Goal: Information Seeking & Learning: Learn about a topic

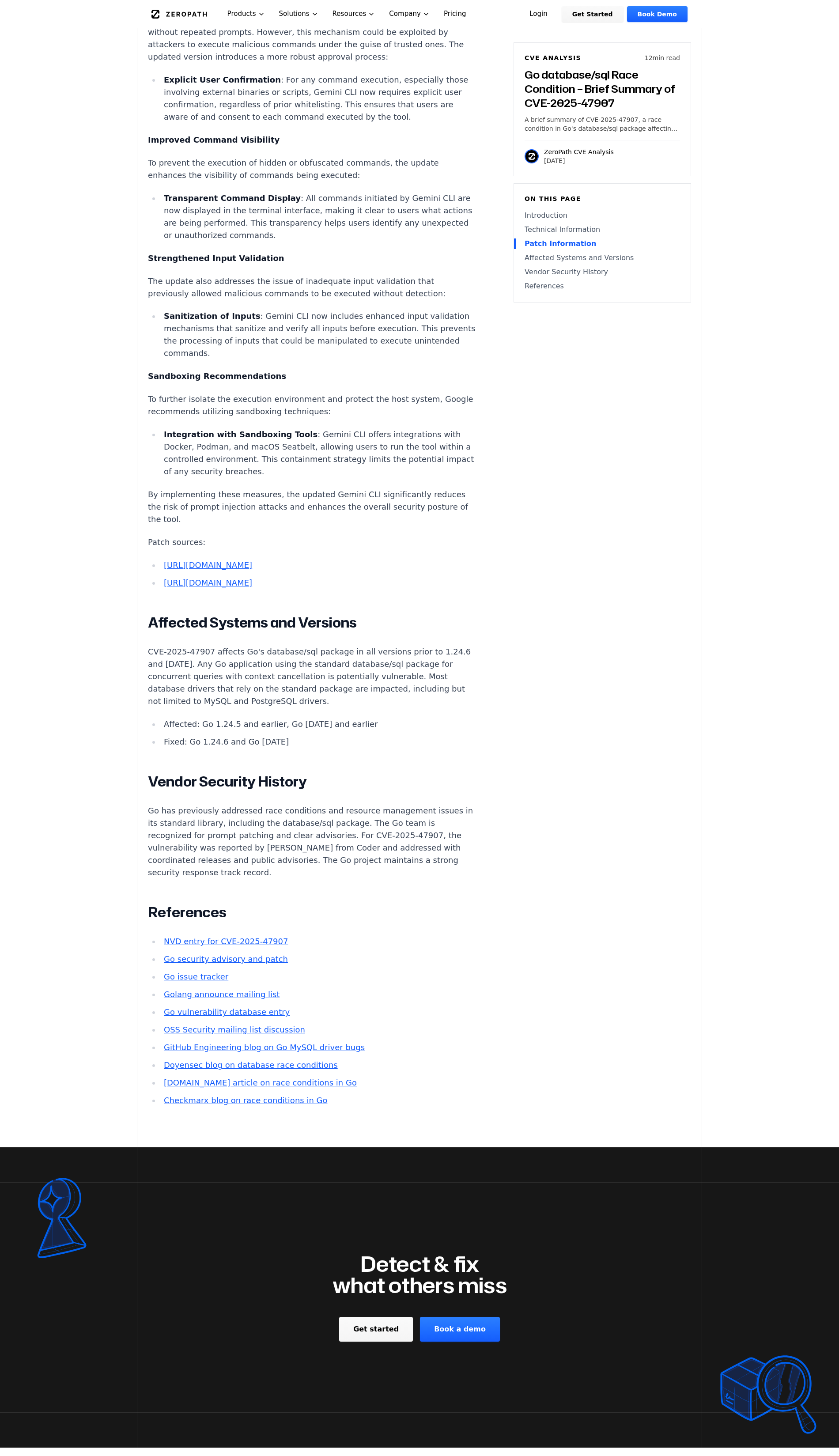
scroll to position [1342, 0]
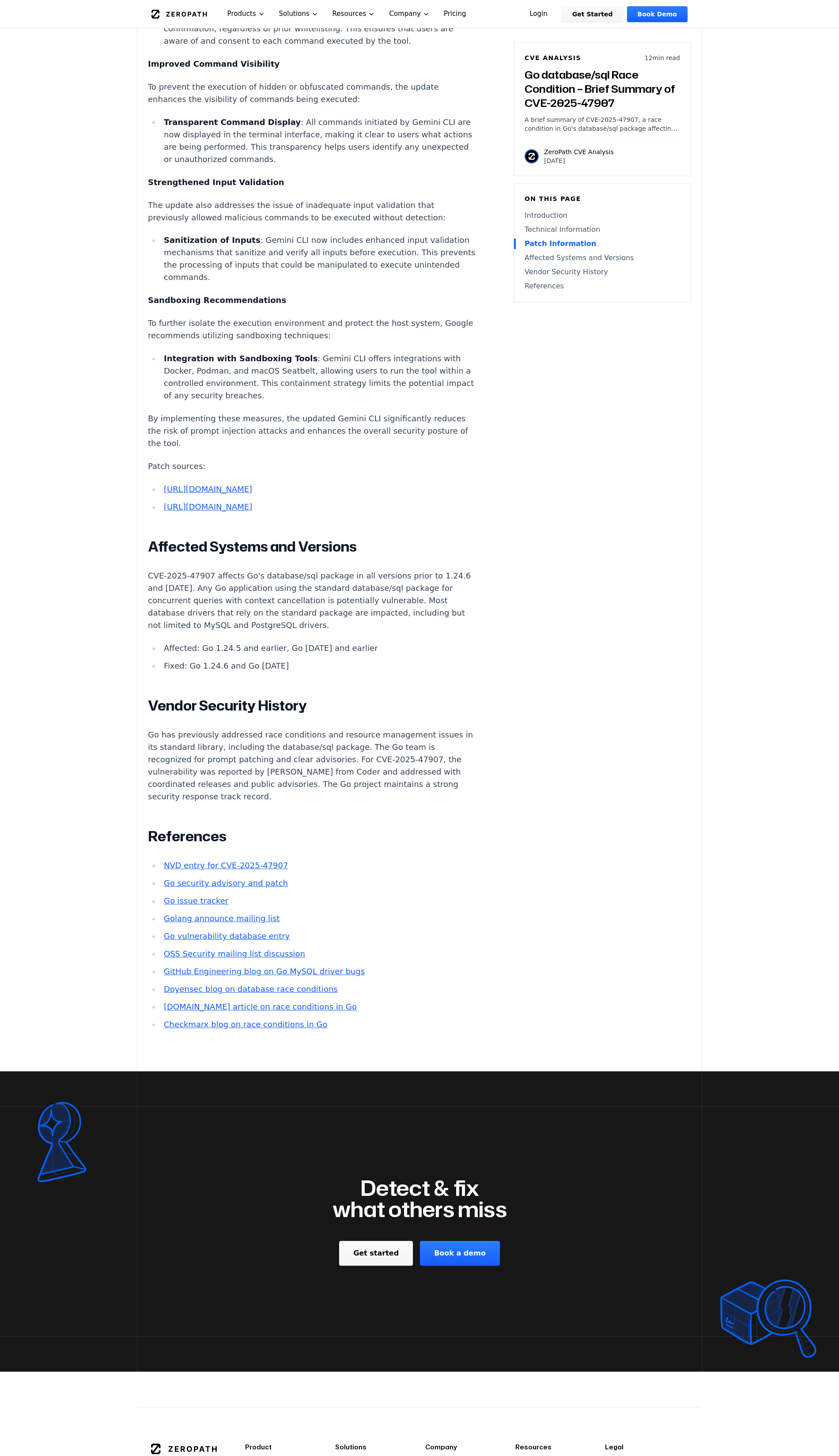
click at [351, 802] on p "Go has previously addressed race conditions and resource management issues in i…" at bounding box center [312, 765] width 328 height 74
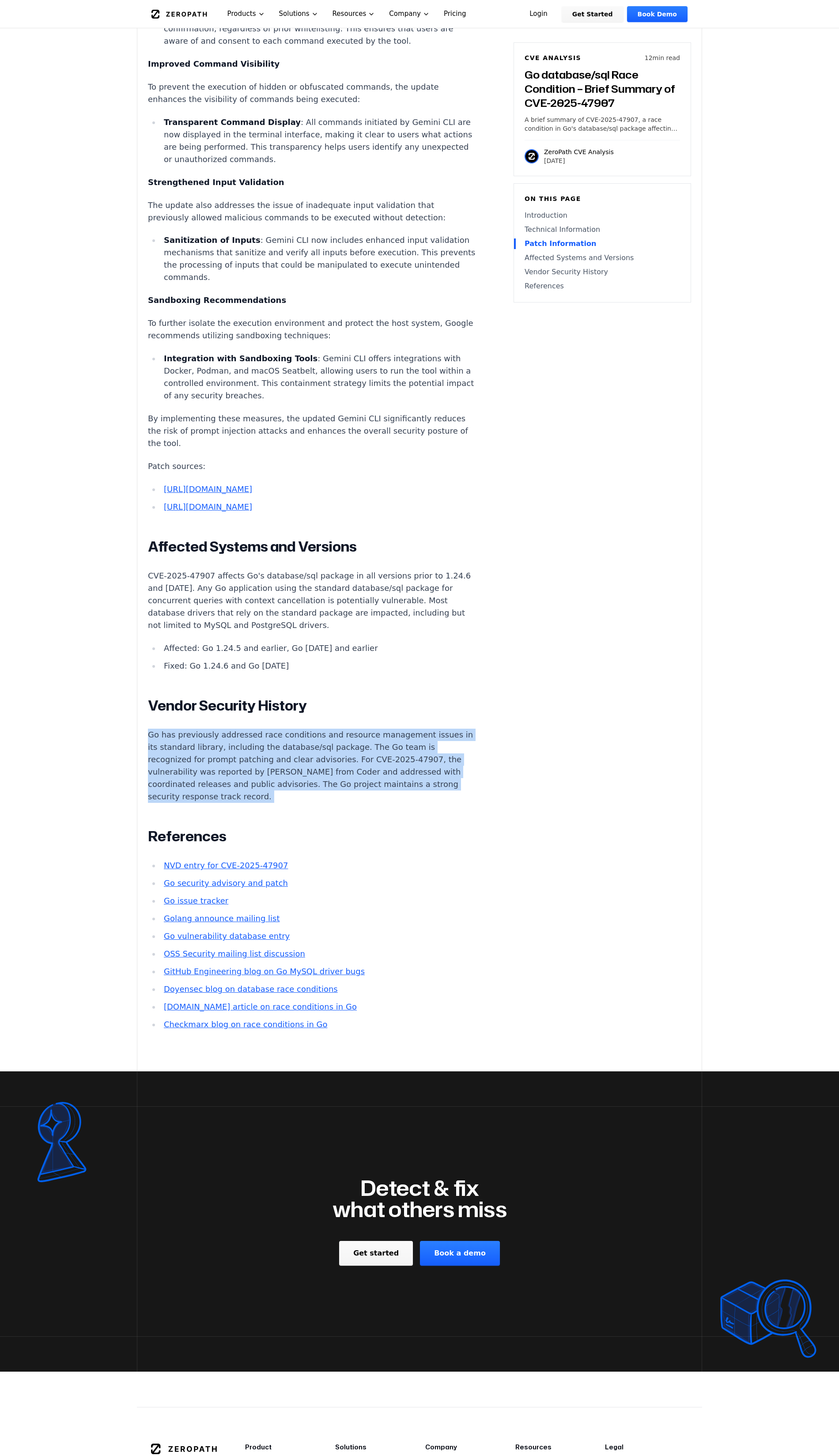
click at [351, 802] on p "Go has previously addressed race conditions and resource management issues in i…" at bounding box center [312, 765] width 328 height 74
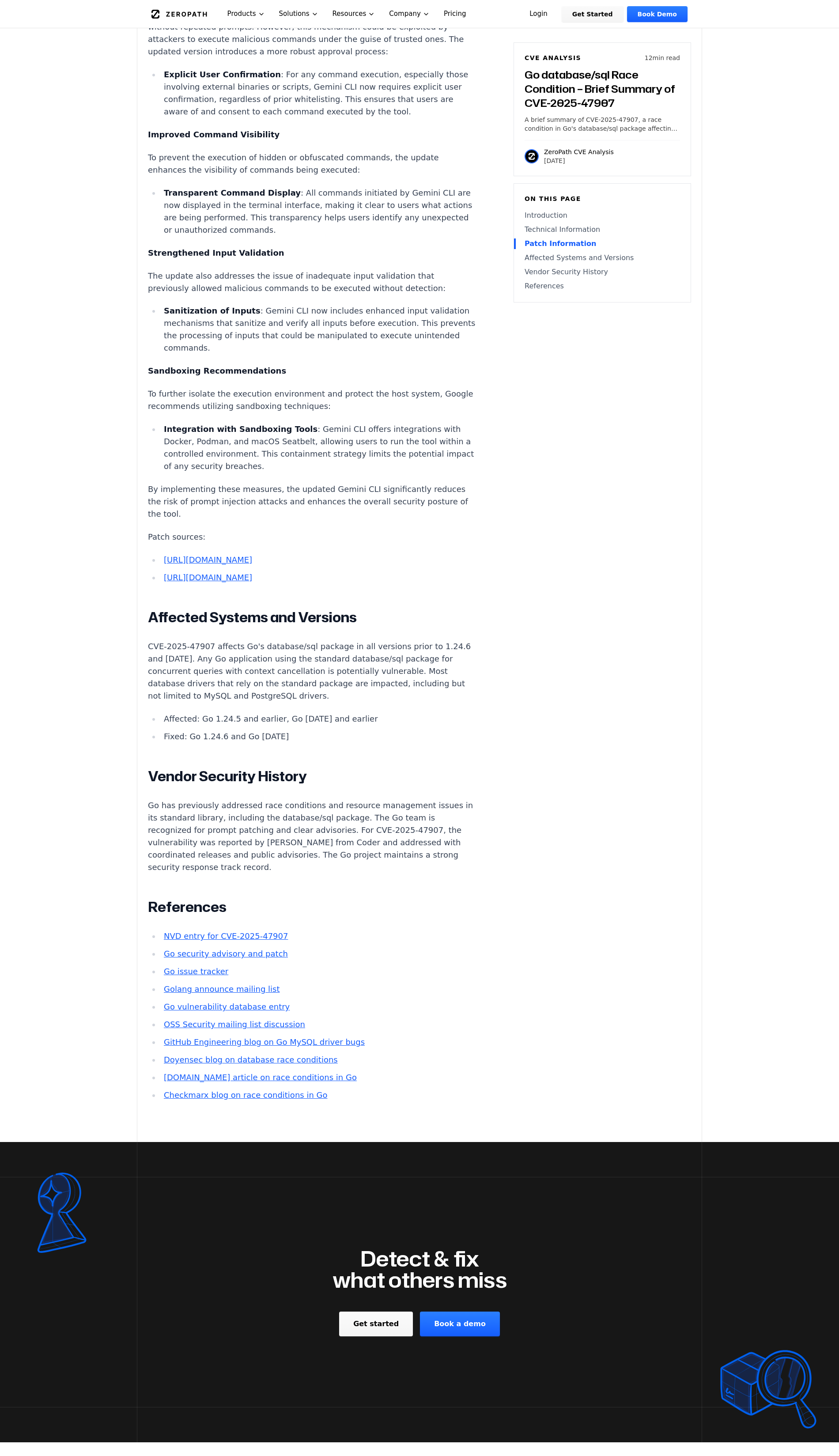
click at [348, 799] on div "Introduction Silent data corruption in production is among the most challenging…" at bounding box center [312, 205] width 328 height 1794
drag, startPoint x: 348, startPoint y: 799, endPoint x: 348, endPoint y: 763, distance: 36.0
click at [348, 763] on div "Introduction Silent data corruption in production is among the most challenging…" at bounding box center [312, 205] width 328 height 1794
click at [351, 691] on p "CVE-2025-47907 affects Go's database/sql package in all versions prior to 1.24.…" at bounding box center [312, 672] width 328 height 62
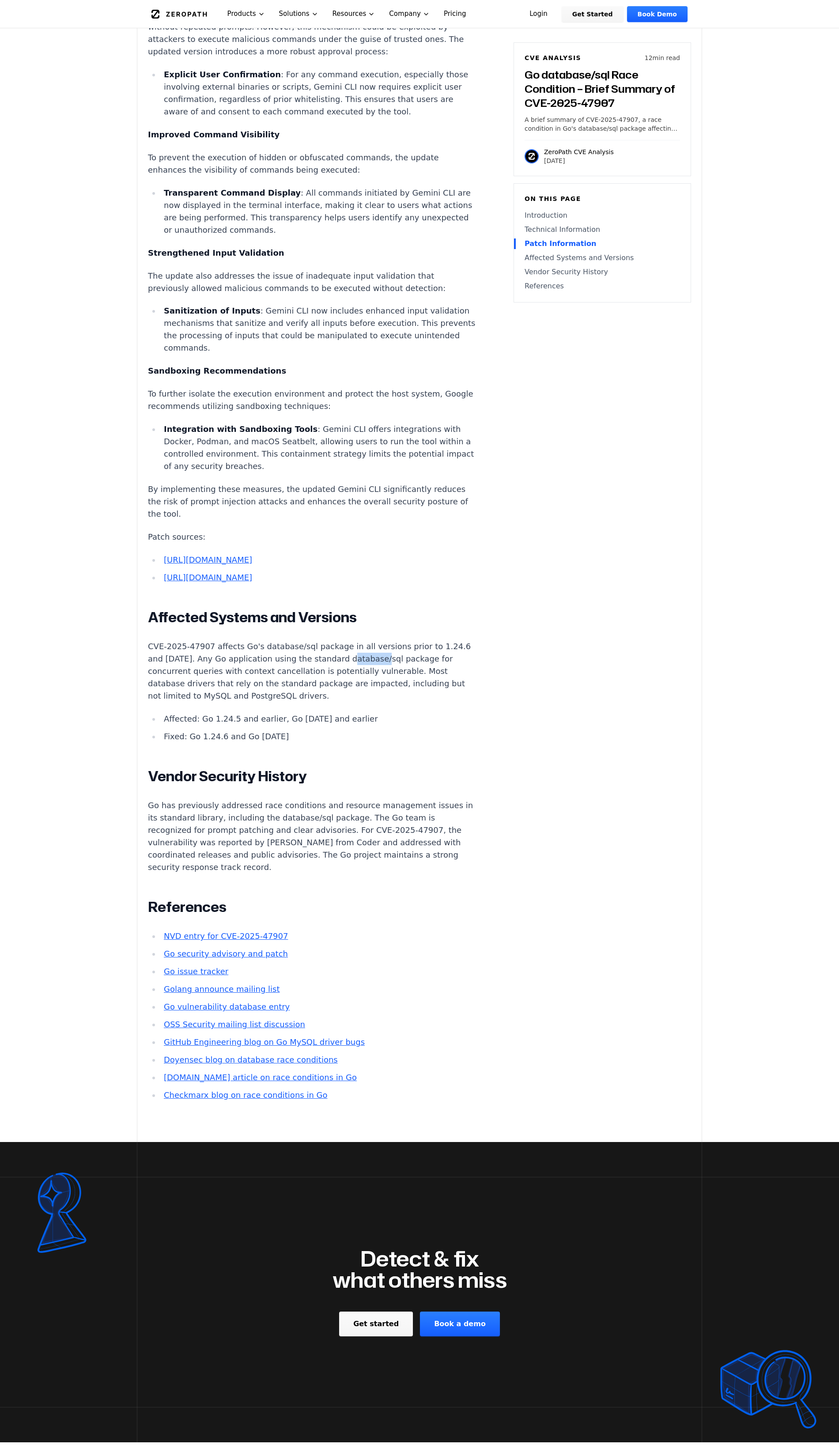
click at [352, 691] on p "CVE-2025-47907 affects Go's database/sql package in all versions prior to 1.24.…" at bounding box center [312, 672] width 328 height 62
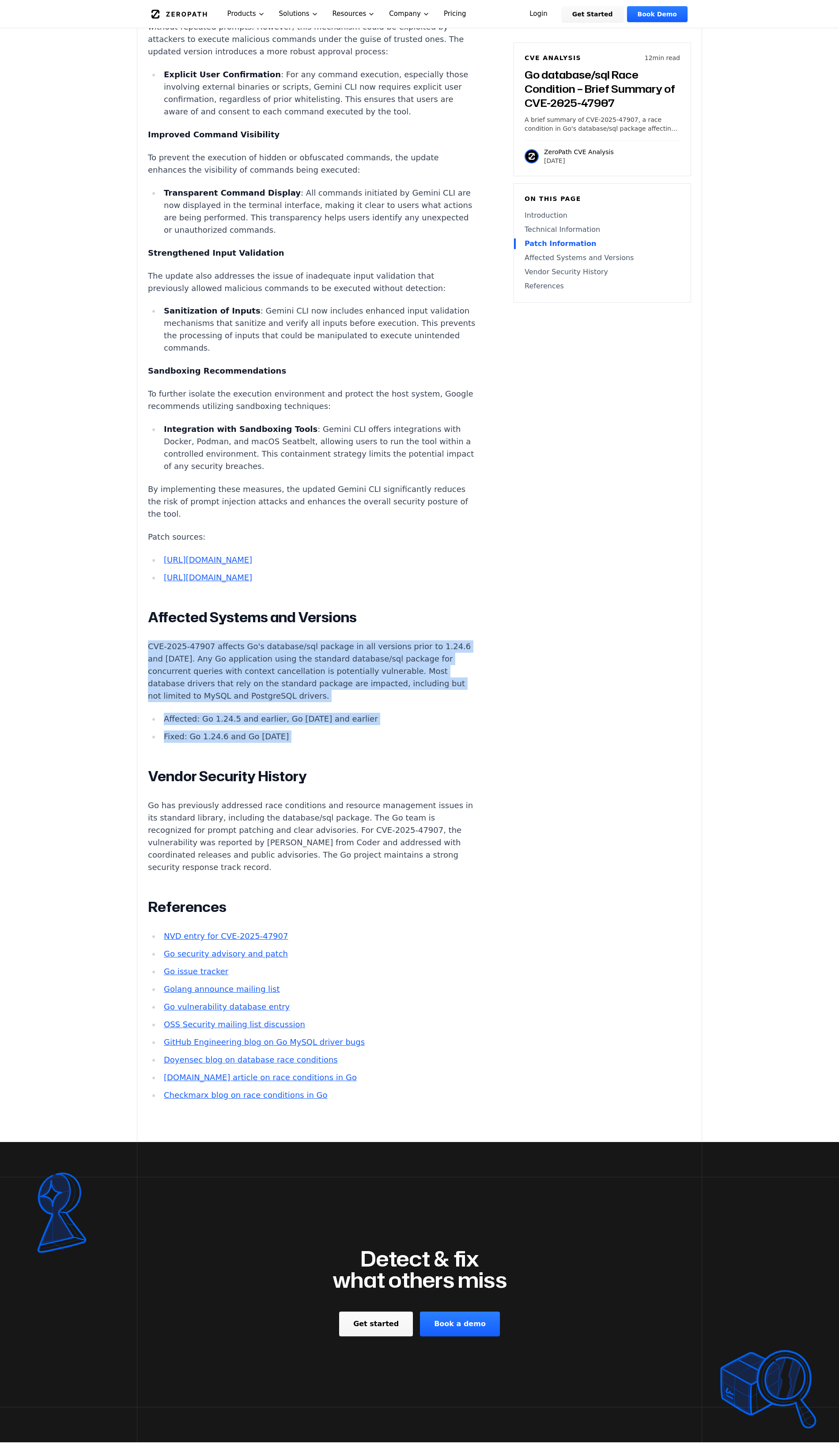
drag, startPoint x: 352, startPoint y: 691, endPoint x: 340, endPoint y: 777, distance: 86.8
click at [340, 777] on div "Introduction Silent data corruption in production is among the most challenging…" at bounding box center [312, 205] width 328 height 1794
click at [340, 743] on li "Fixed: Go 1.24.6 and Go [DATE]" at bounding box center [319, 737] width 316 height 13
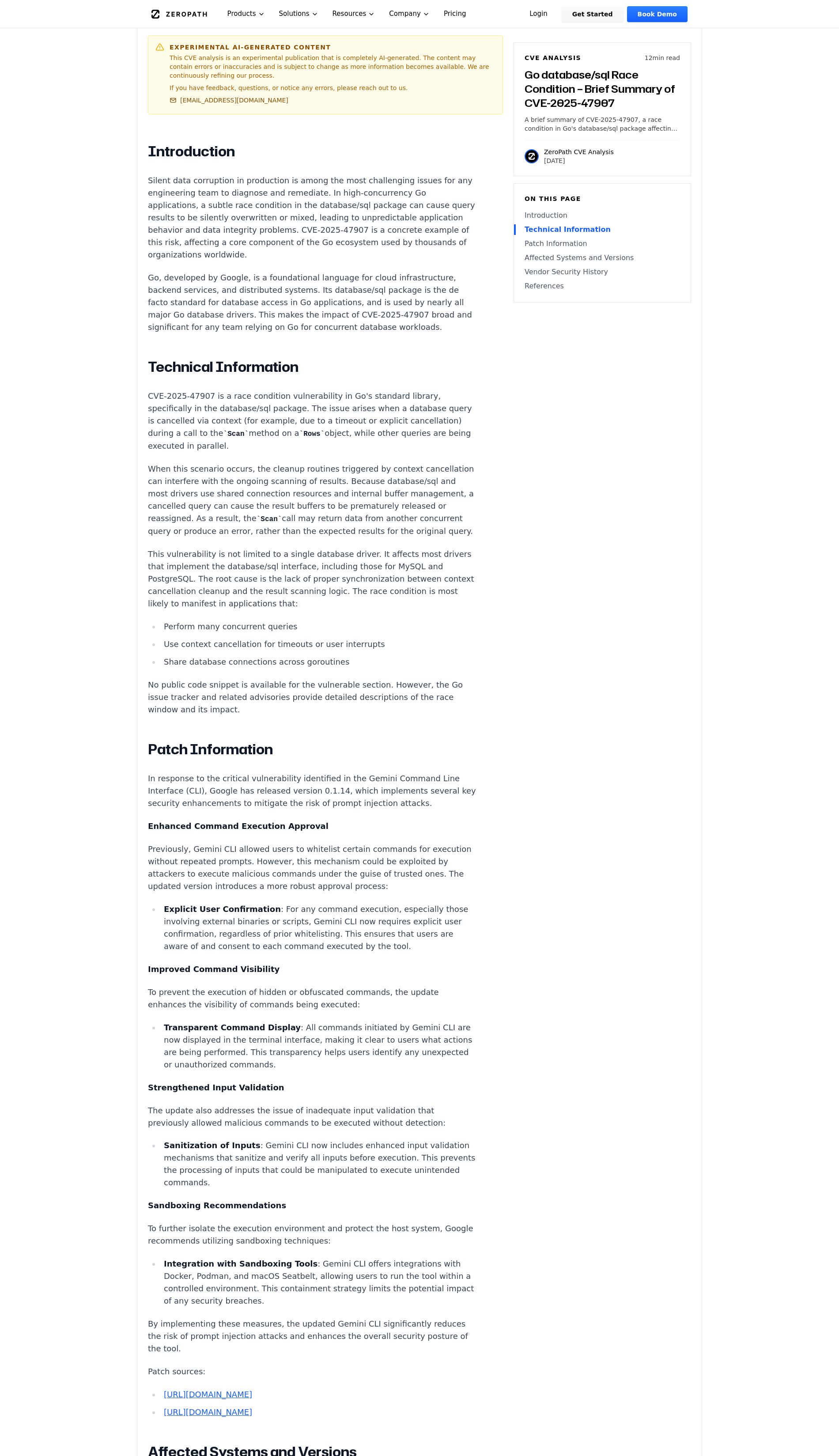
scroll to position [424, 0]
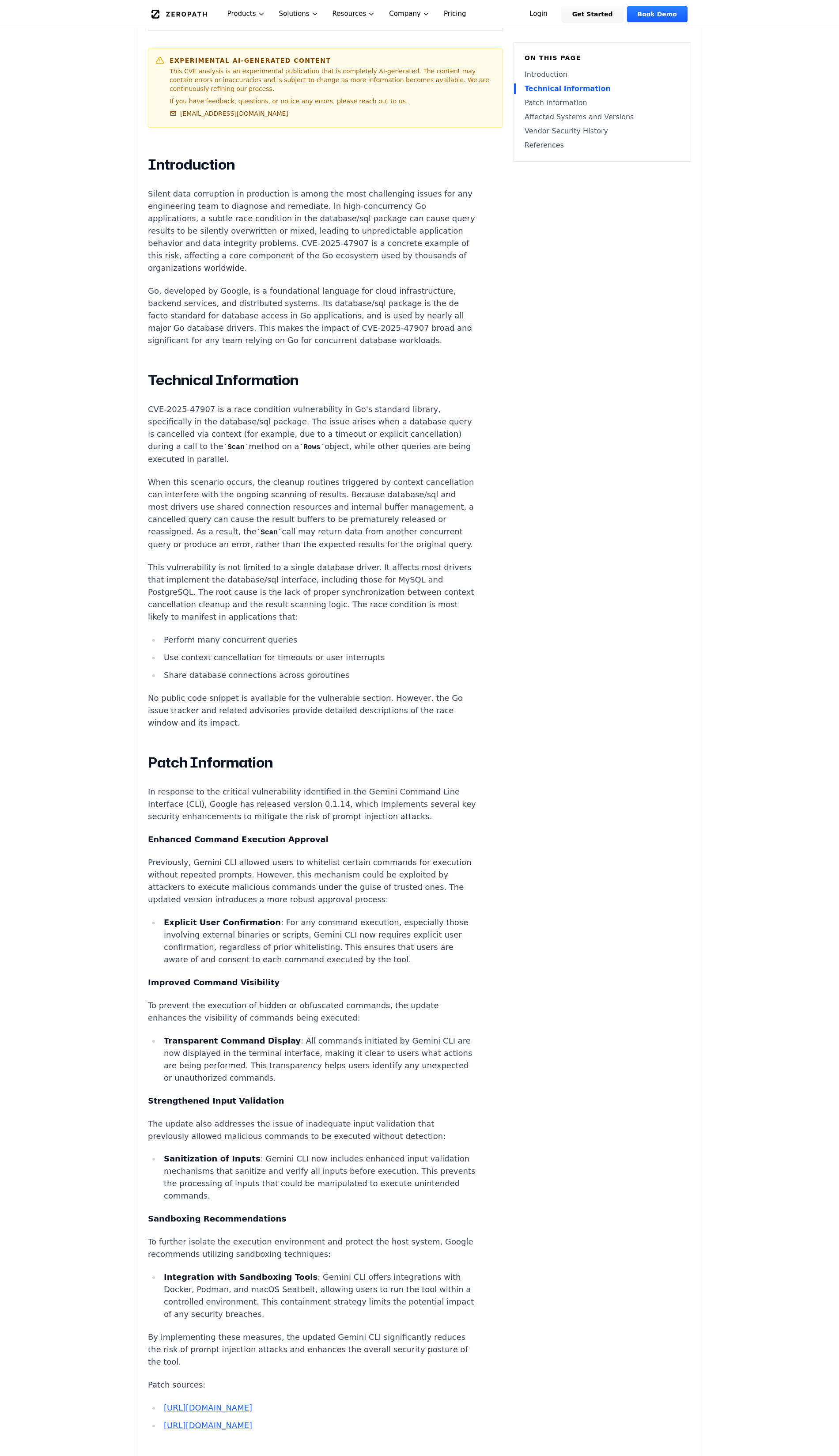
click at [146, 419] on div "Experimental AI-Generated Content This CVE analysis is an experimental publicat…" at bounding box center [420, 900] width 564 height 2179
drag, startPoint x: 145, startPoint y: 418, endPoint x: 245, endPoint y: 424, distance: 100.2
click at [245, 424] on div "Experimental AI-Generated Content This CVE analysis is an experimental publicat…" at bounding box center [420, 900] width 564 height 2179
click at [245, 424] on p "CVE-2025-47907 is a race condition vulnerability in Go's standard library, spec…" at bounding box center [312, 434] width 328 height 62
click at [149, 495] on p "When this scenario occurs, the cleanup routines triggered by context cancellati…" at bounding box center [312, 513] width 328 height 75
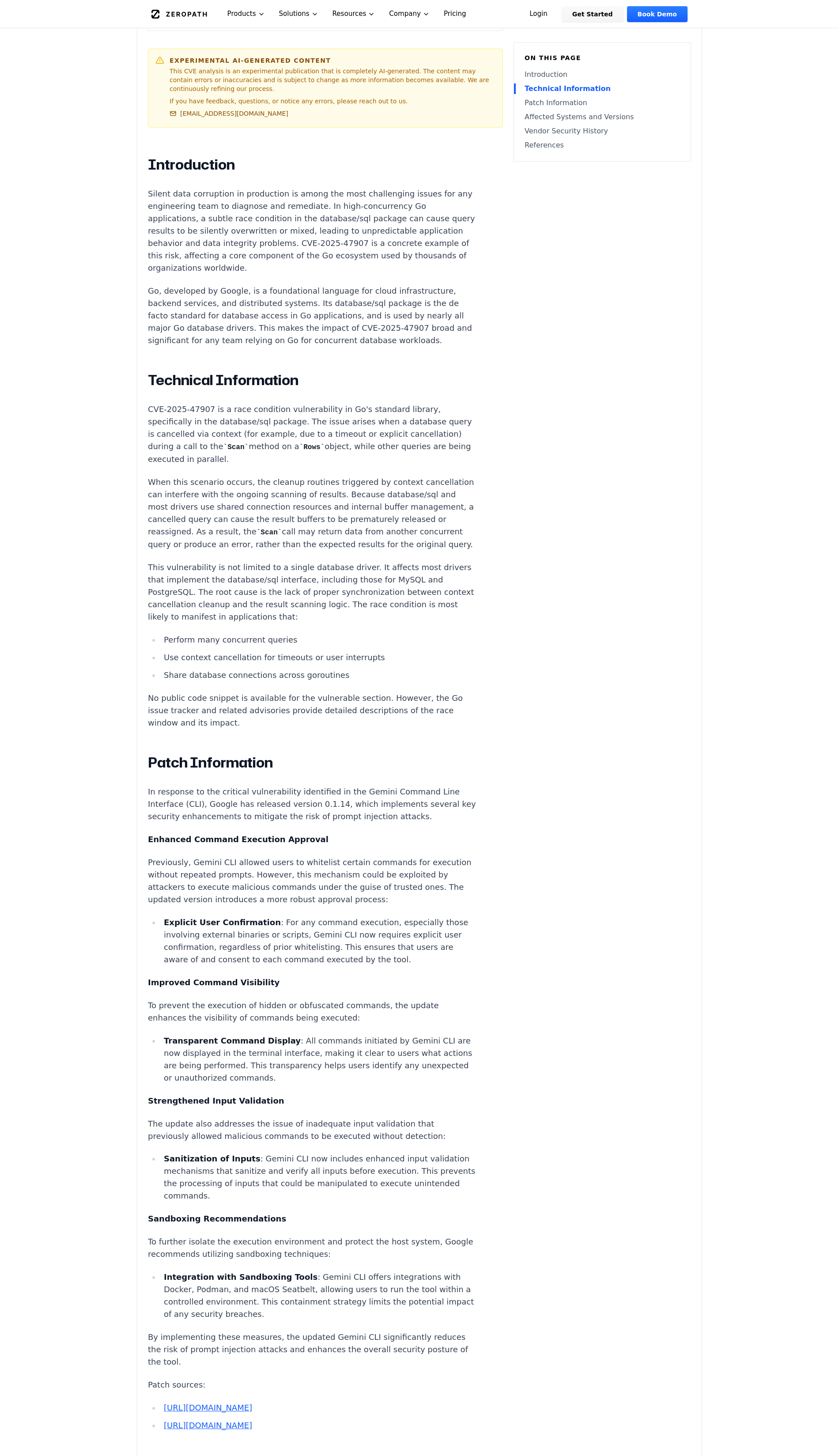
click at [152, 485] on p "When this scenario occurs, the cleanup routines triggered by context cancellati…" at bounding box center [312, 513] width 328 height 75
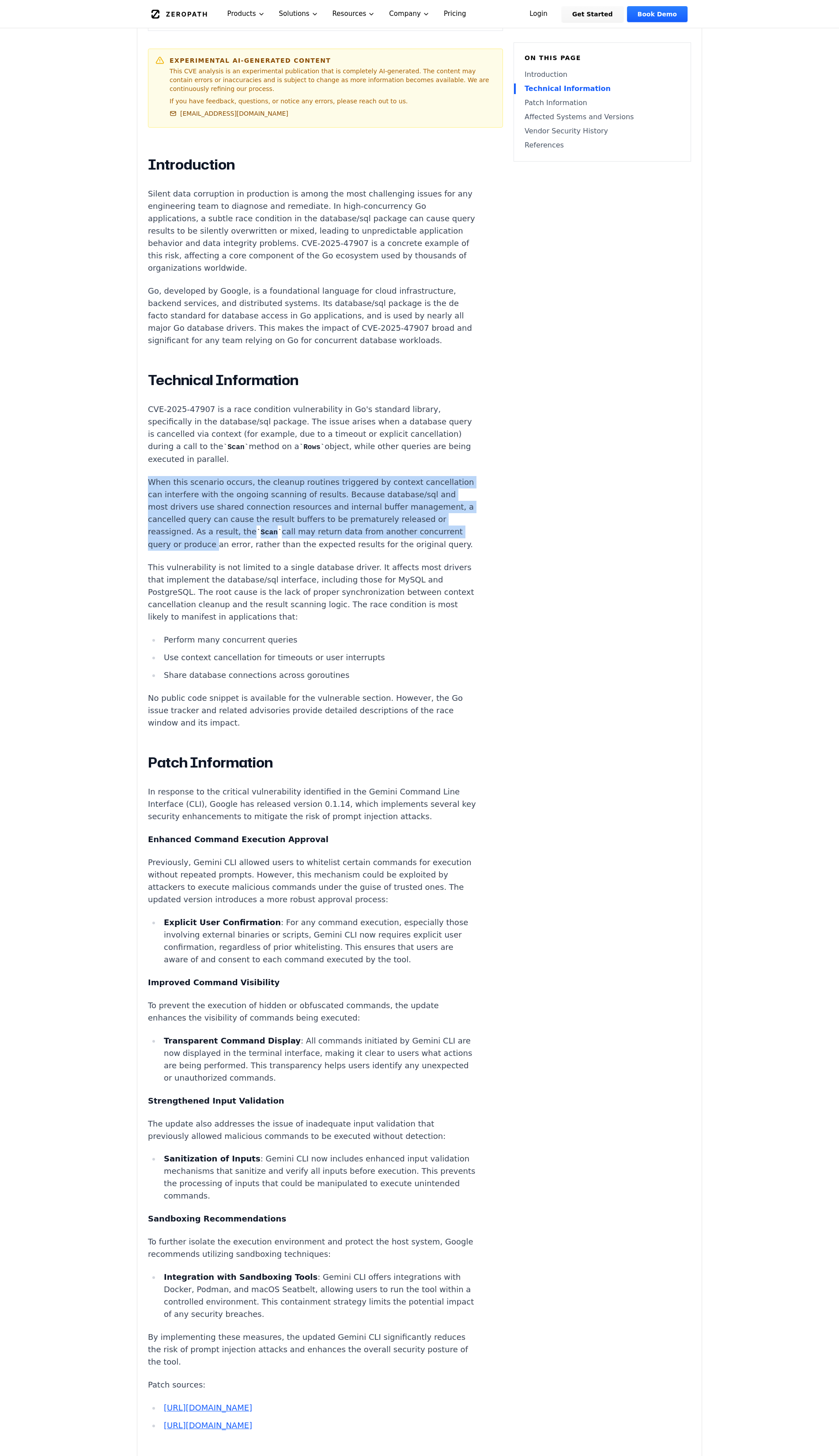
drag, startPoint x: 152, startPoint y: 485, endPoint x: 273, endPoint y: 547, distance: 136.0
click at [273, 547] on p "When this scenario occurs, the cleanup routines triggered by context cancellati…" at bounding box center [312, 513] width 328 height 75
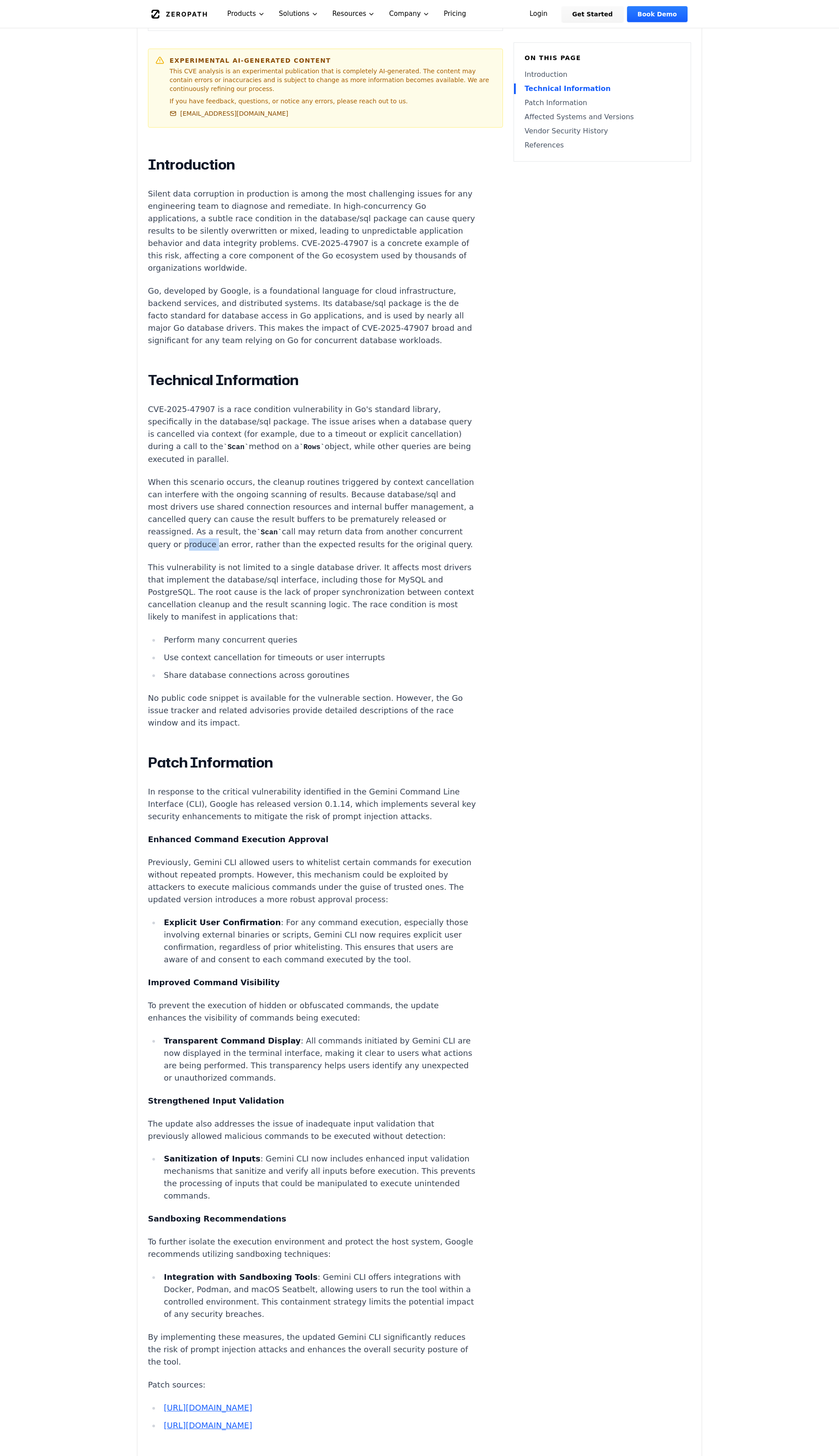
click at [273, 547] on p "When this scenario occurs, the cleanup routines triggered by context cancellati…" at bounding box center [312, 513] width 328 height 75
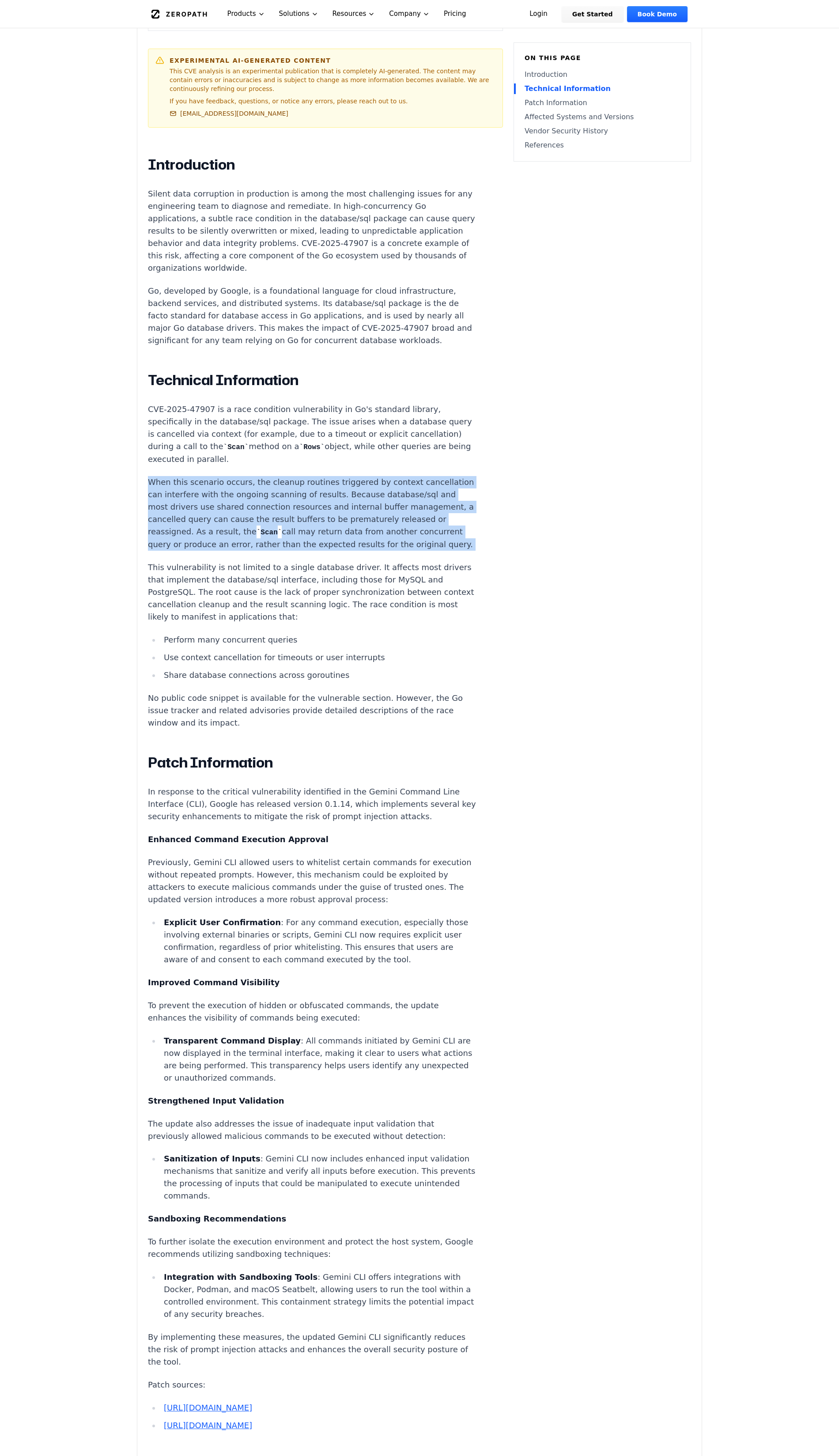
click at [273, 547] on p "When this scenario occurs, the cleanup routines triggered by context cancellati…" at bounding box center [312, 513] width 328 height 75
click at [497, 556] on article "Introduction Silent data corruption in production is among the most challenging…" at bounding box center [326, 1055] width 355 height 1798
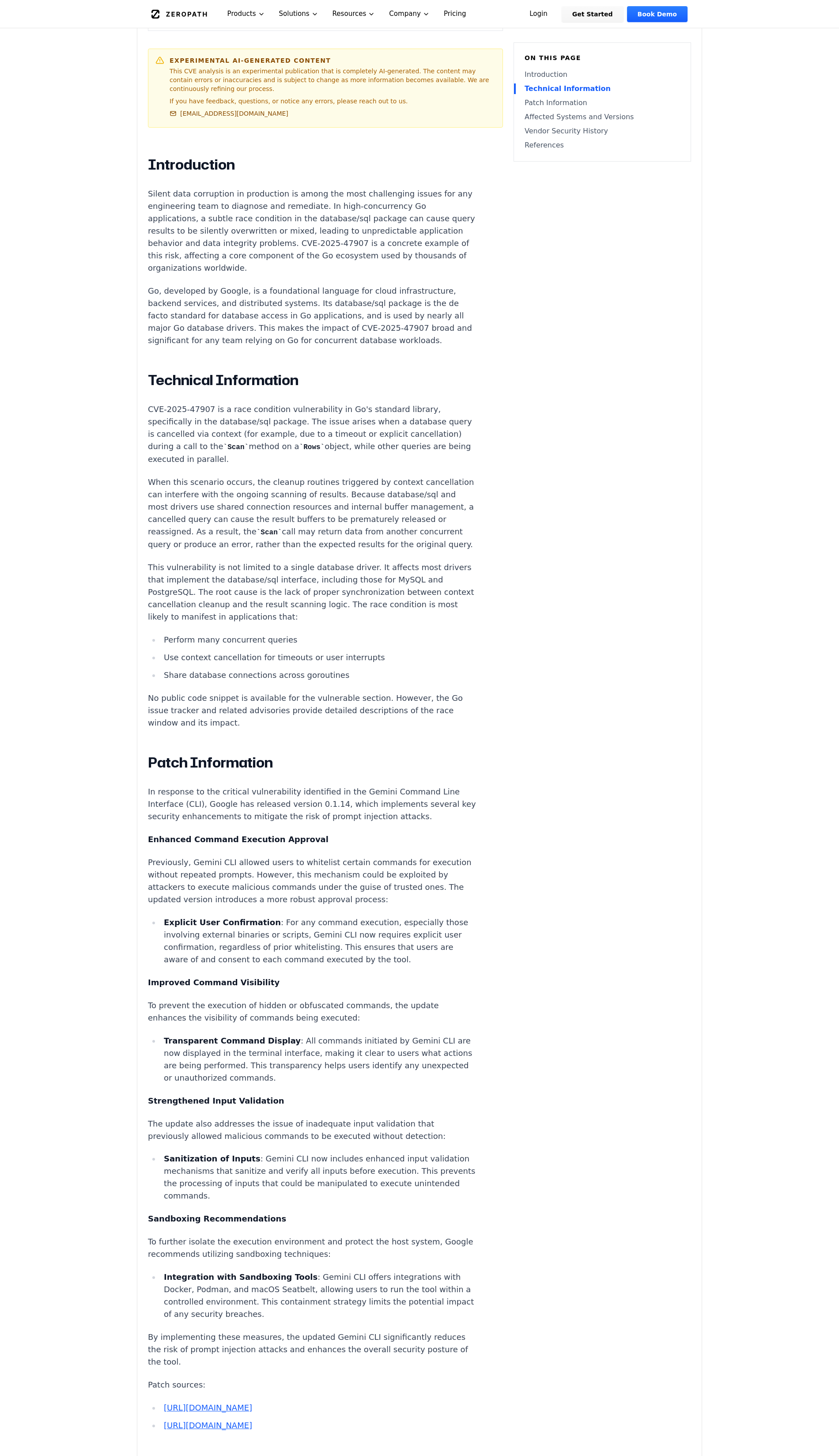
click at [439, 604] on p "This vulnerability is not limited to a single database driver. It affects most …" at bounding box center [312, 592] width 328 height 62
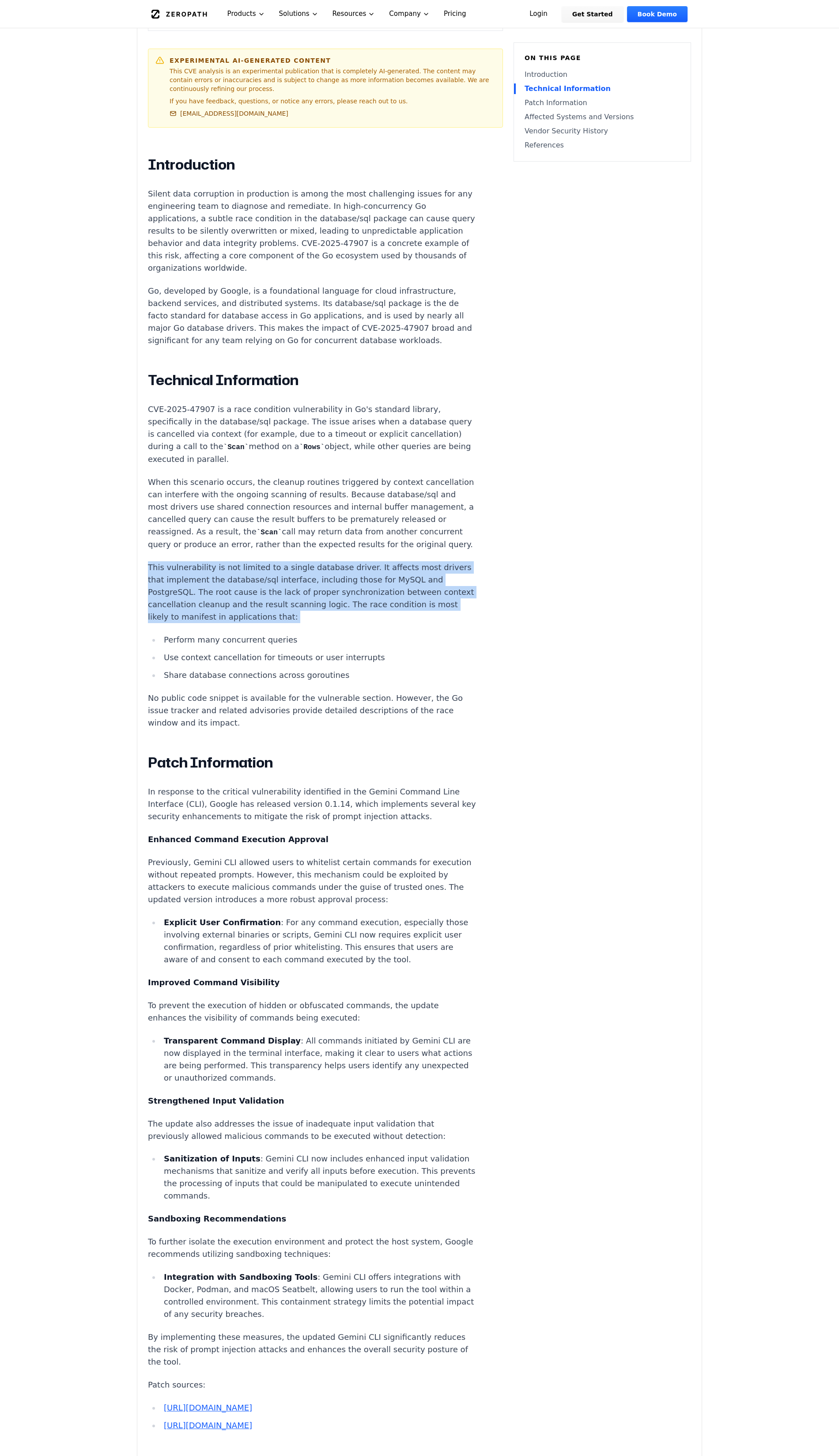
click at [439, 604] on p "This vulnerability is not limited to a single database driver. It affects most …" at bounding box center [312, 592] width 328 height 62
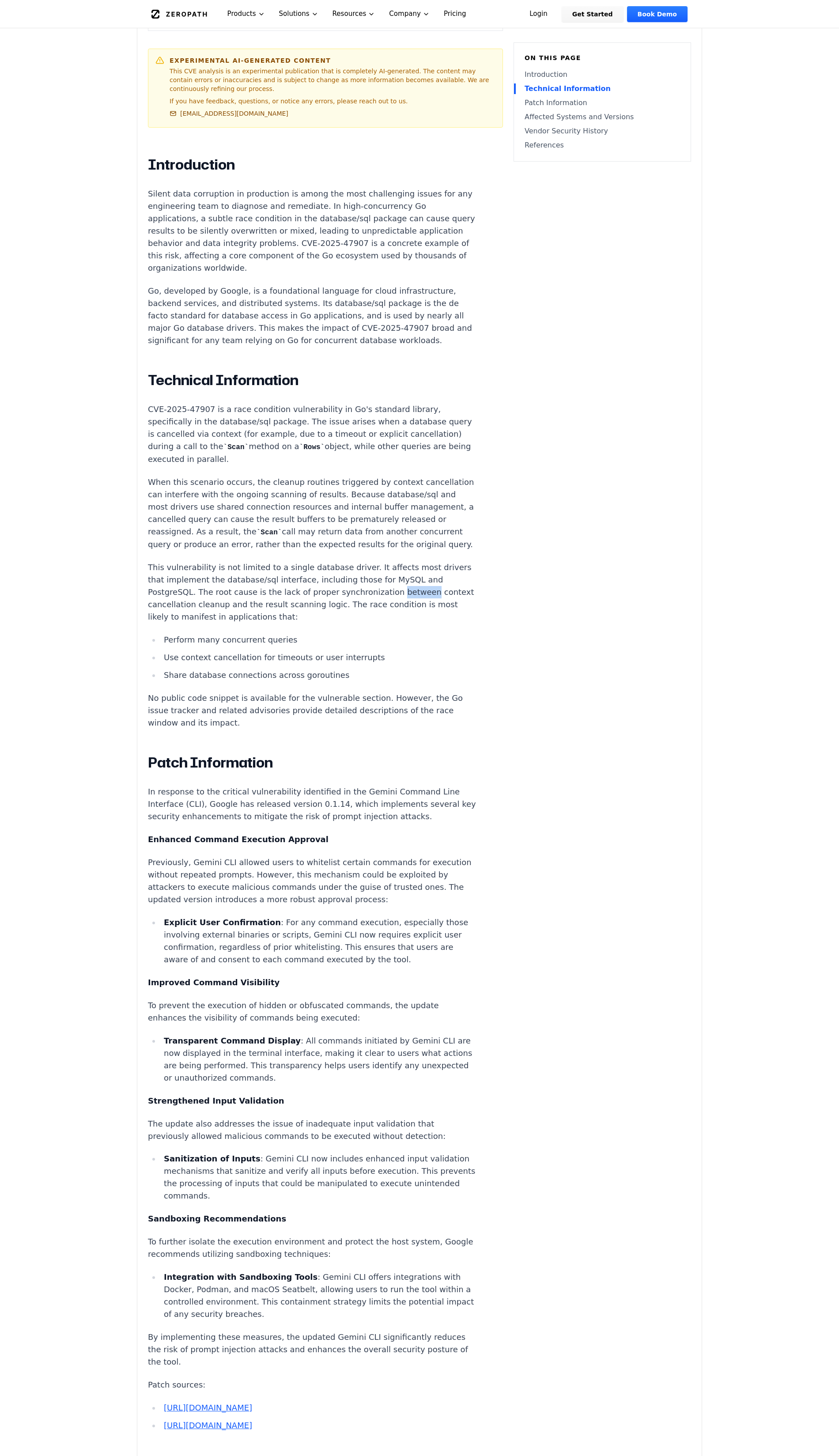
click at [439, 604] on p "This vulnerability is not limited to a single database driver. It affects most …" at bounding box center [312, 592] width 328 height 62
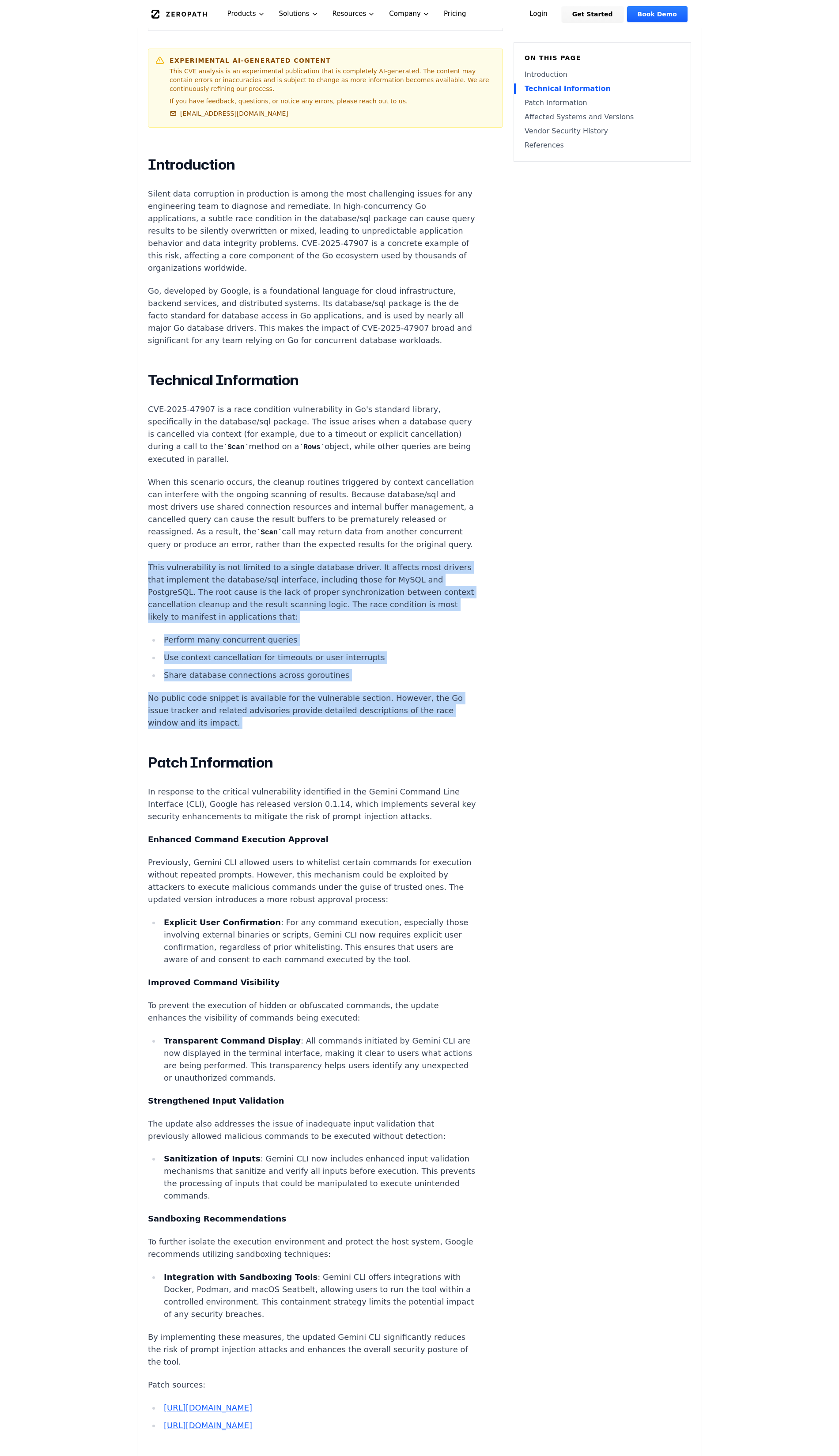
drag, startPoint x: 439, startPoint y: 604, endPoint x: 417, endPoint y: 716, distance: 114.1
click at [418, 715] on div "Introduction Silent data corruption in production is among the most challenging…" at bounding box center [312, 1053] width 328 height 1794
click at [417, 716] on p "No public code snippet is available for the vulnerable section. However, the Go…" at bounding box center [312, 710] width 328 height 37
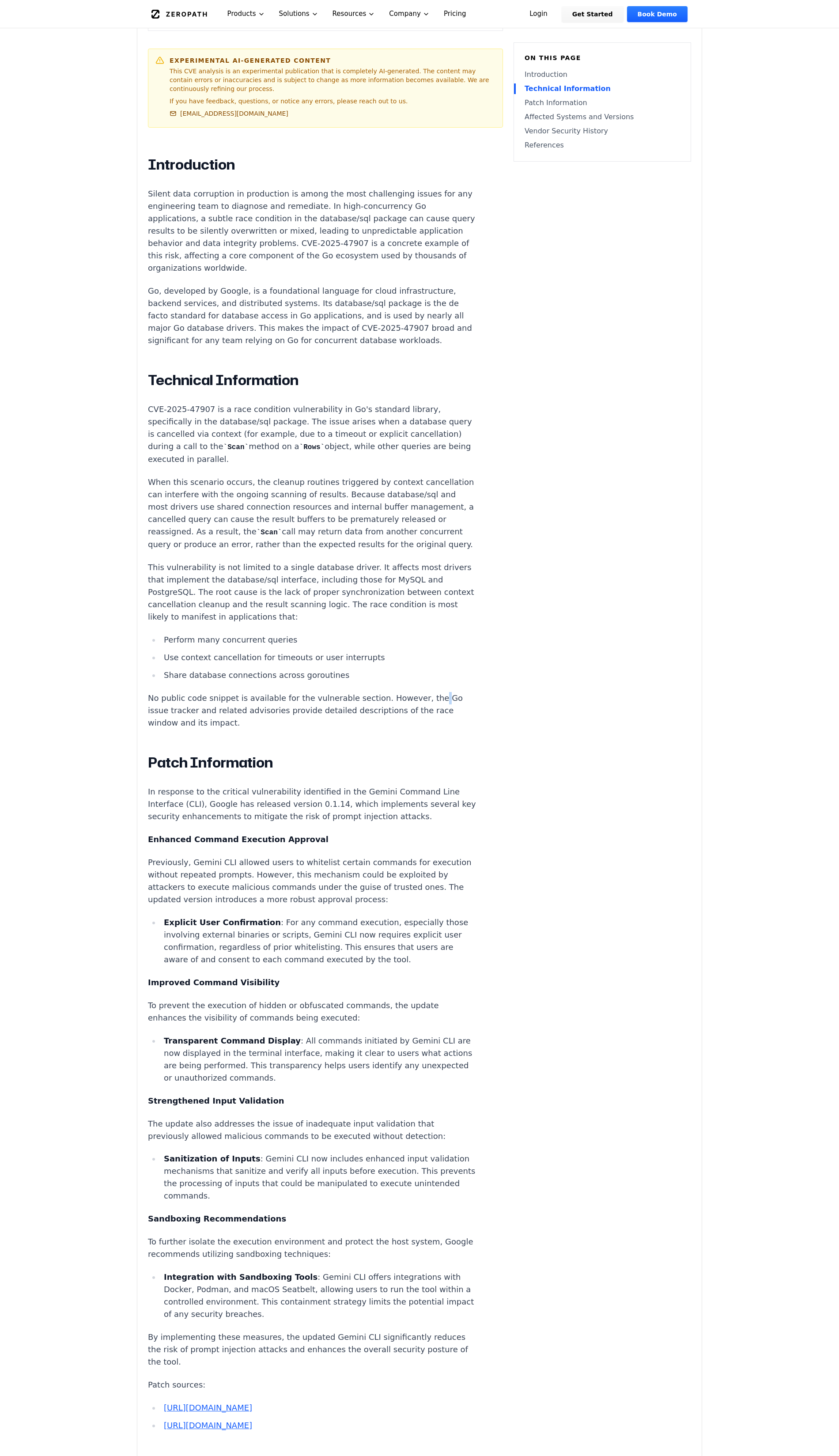
click at [417, 716] on p "No public code snippet is available for the vulnerable section. However, the Go…" at bounding box center [312, 710] width 328 height 37
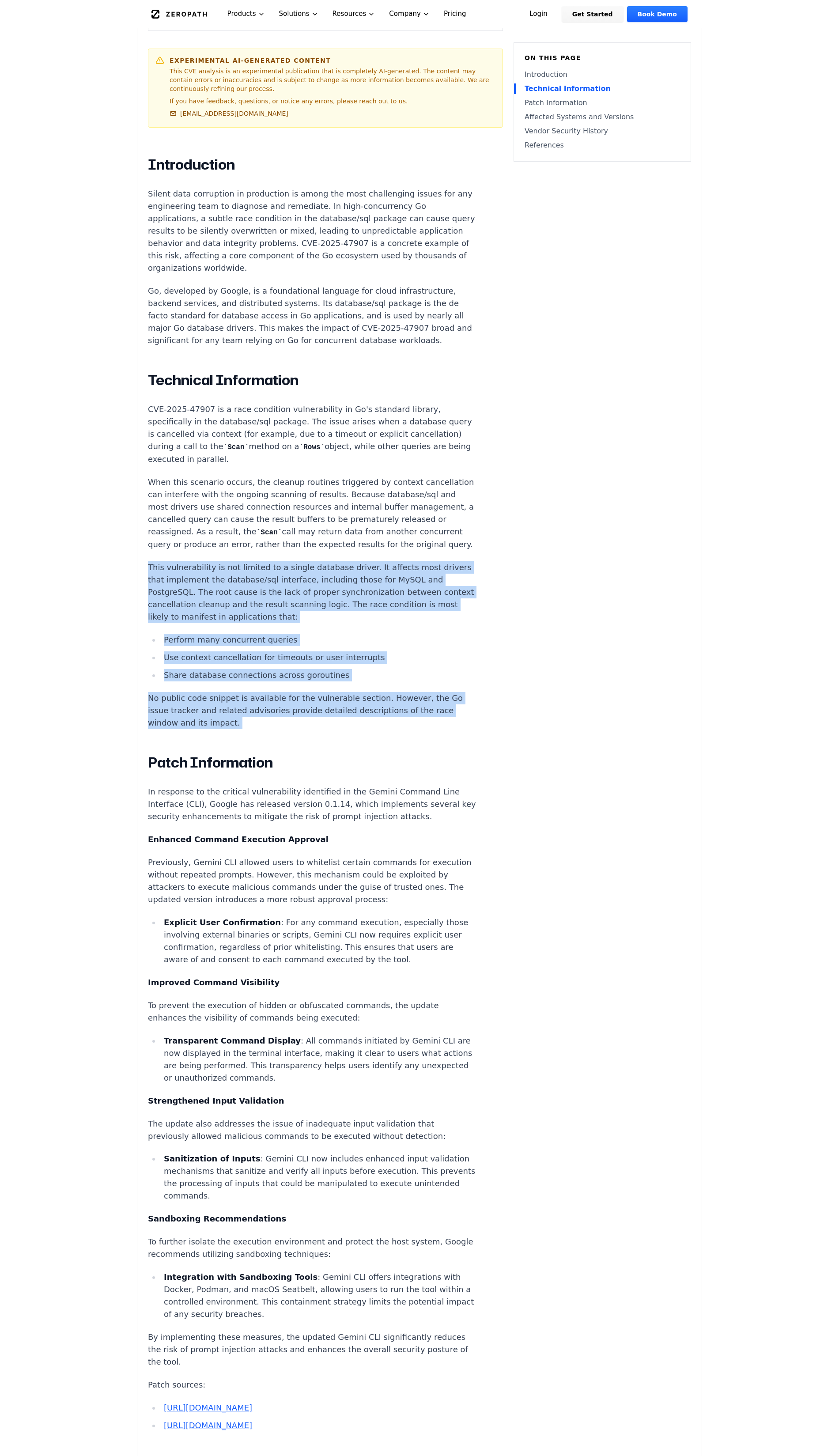
drag, startPoint x: 417, startPoint y: 716, endPoint x: 450, endPoint y: 598, distance: 122.5
click at [450, 598] on article "Introduction Silent data corruption in production is among the most challenging…" at bounding box center [326, 1055] width 355 height 1798
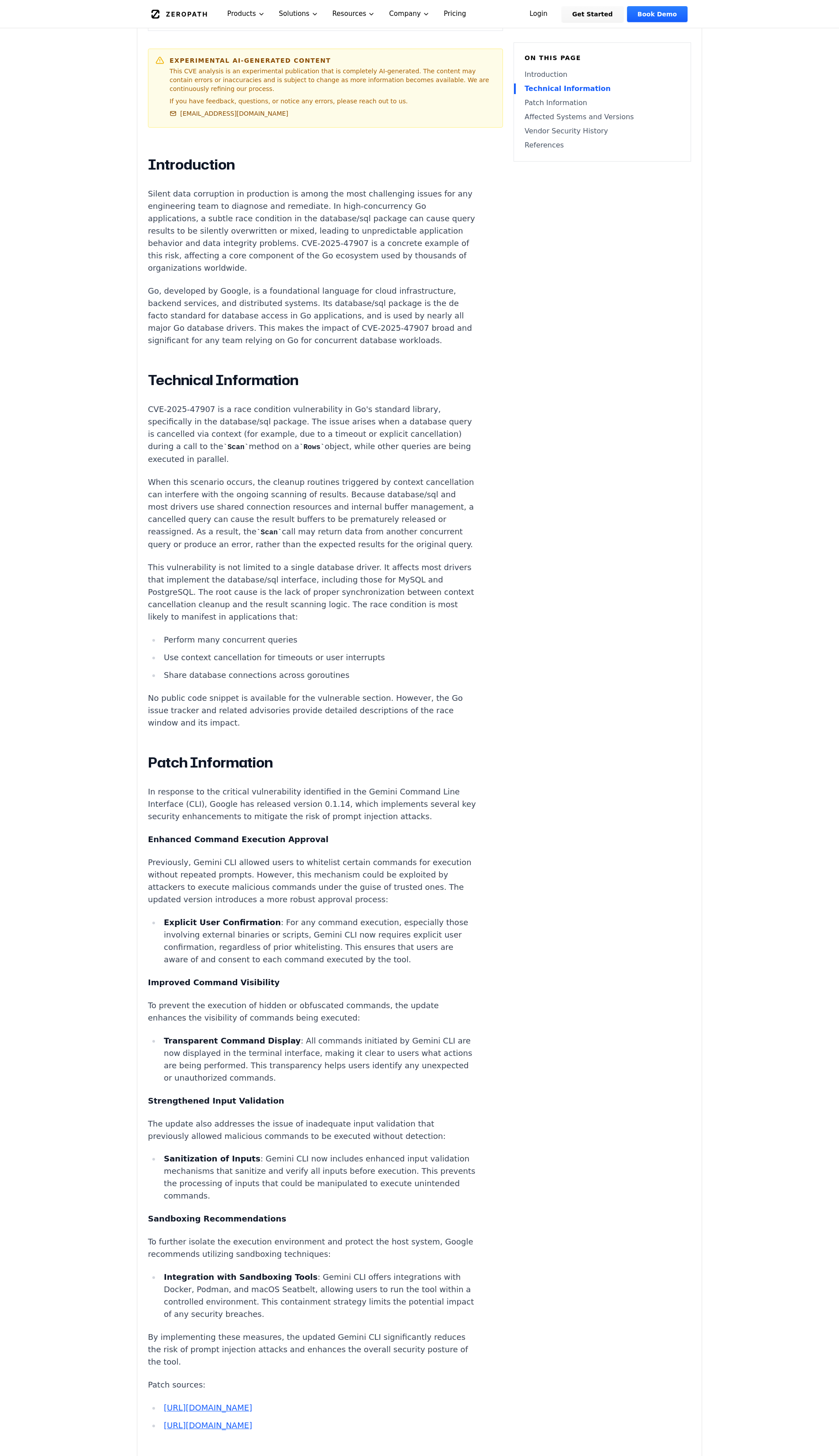
click at [452, 643] on article "Introduction Silent data corruption in production is among the most challenging…" at bounding box center [326, 1055] width 355 height 1798
click at [453, 631] on article "Introduction Silent data corruption in production is among the most challenging…" at bounding box center [326, 1055] width 355 height 1798
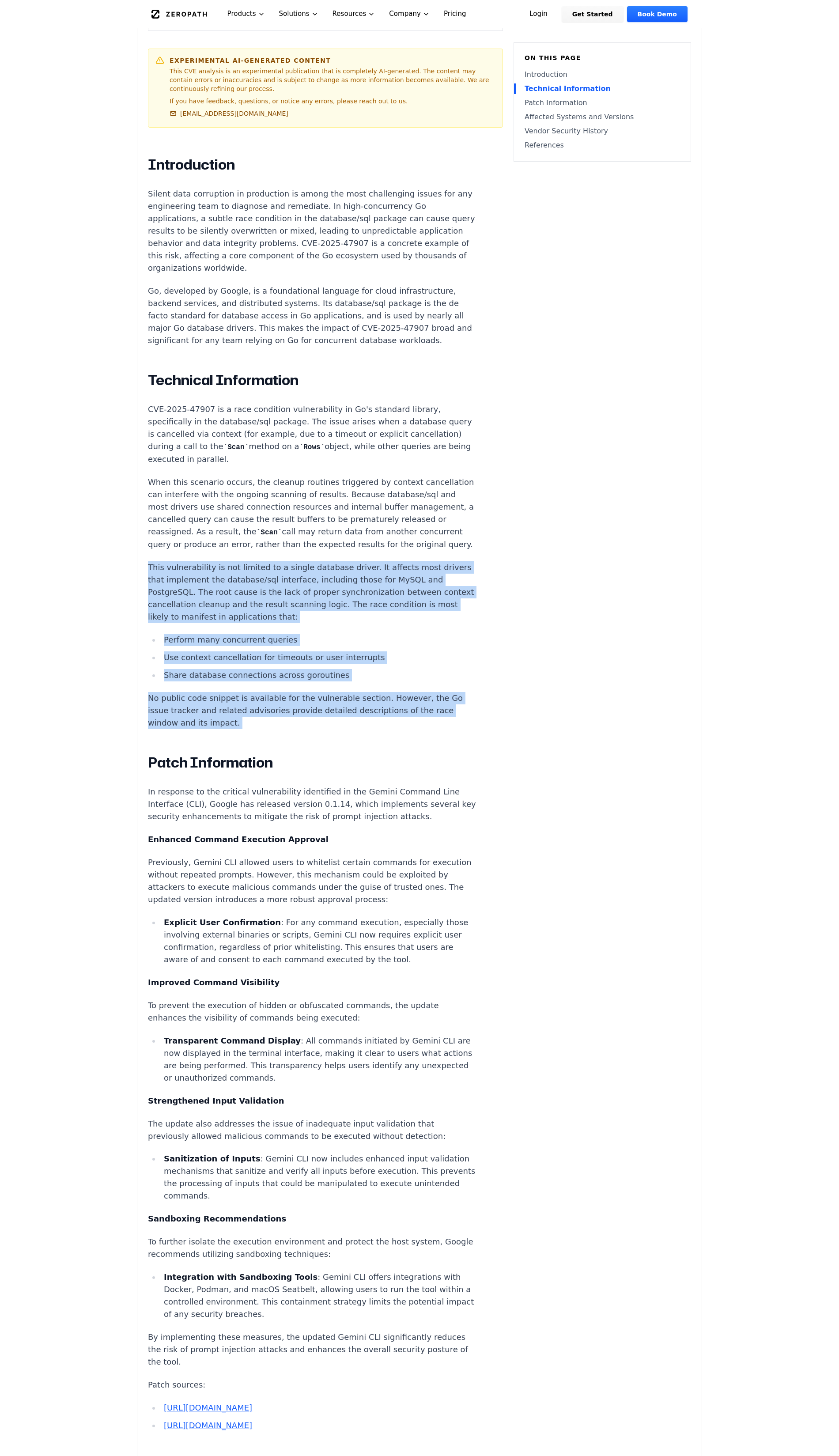
drag, startPoint x: 453, startPoint y: 631, endPoint x: 463, endPoint y: 727, distance: 96.5
click at [463, 727] on article "Introduction Silent data corruption in production is among the most challenging…" at bounding box center [326, 1055] width 355 height 1798
click at [460, 731] on article "Introduction Silent data corruption in production is among the most challenging…" at bounding box center [326, 1055] width 355 height 1798
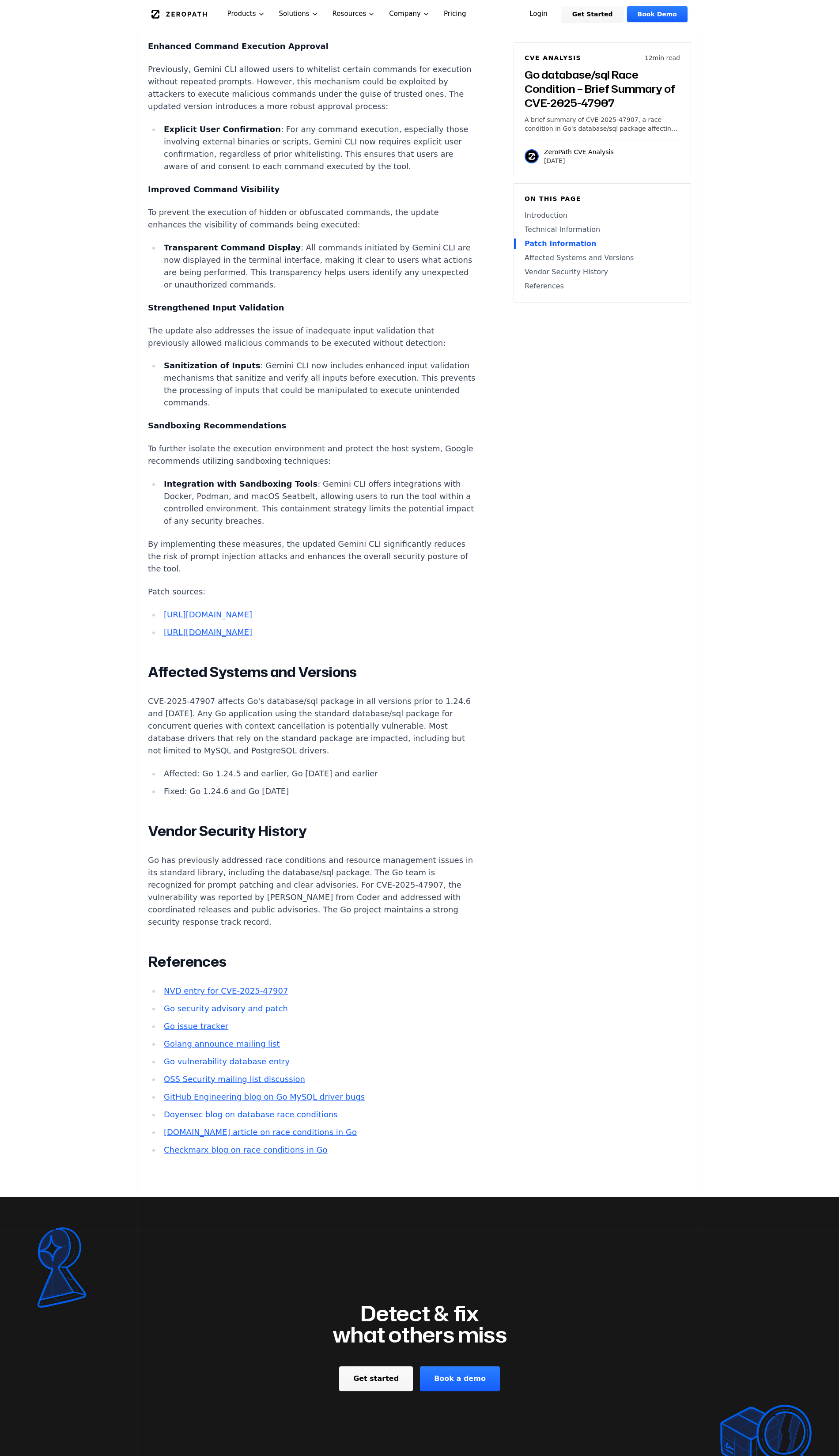
scroll to position [1272, 0]
